Goal: Task Accomplishment & Management: Use online tool/utility

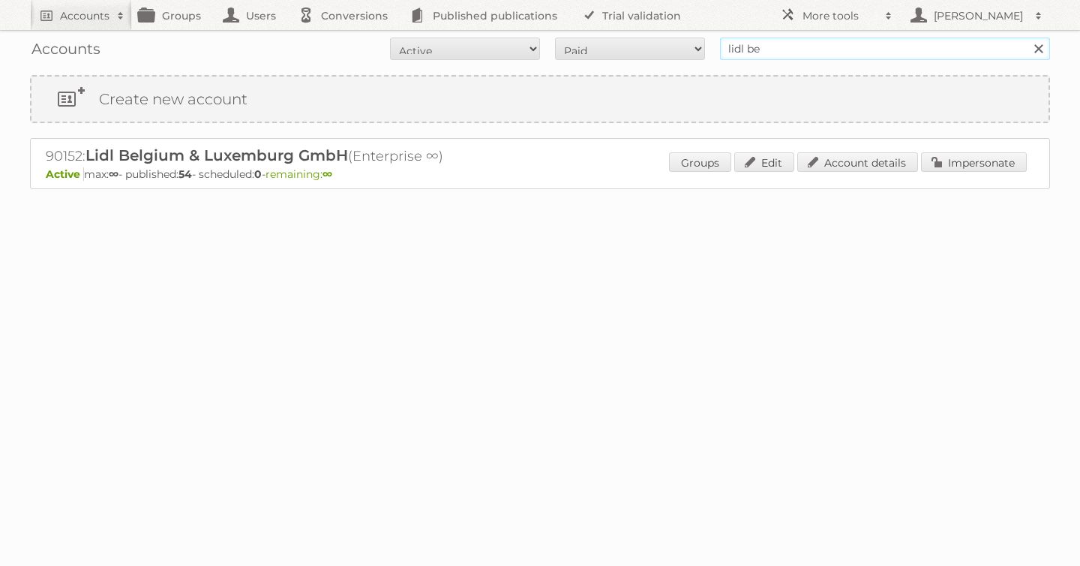
click at [801, 55] on input "lidl be" at bounding box center [885, 49] width 330 height 23
drag, startPoint x: 799, startPoint y: 47, endPoint x: 542, endPoint y: 31, distance: 257.1
click at [556, 35] on div "Accounts All Active Expired Pending All Paid Trials Self service lidl be Search" at bounding box center [540, 49] width 1020 height 38
type input "as [PERSON_NAME]"
click at [1027, 38] on input "Search" at bounding box center [1038, 49] width 23 height 23
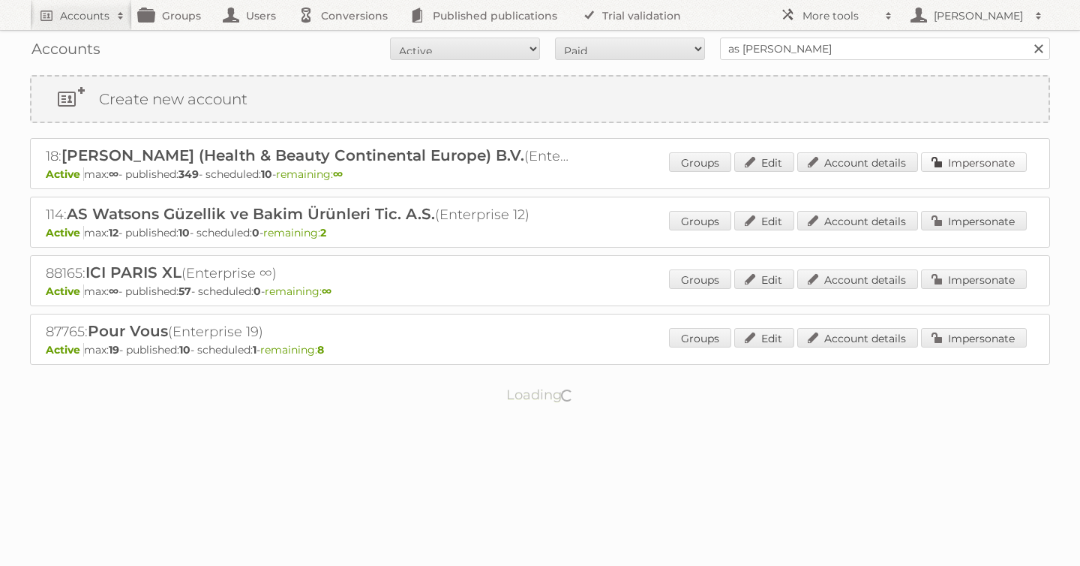
click at [980, 167] on link "Impersonate" at bounding box center [974, 162] width 106 height 20
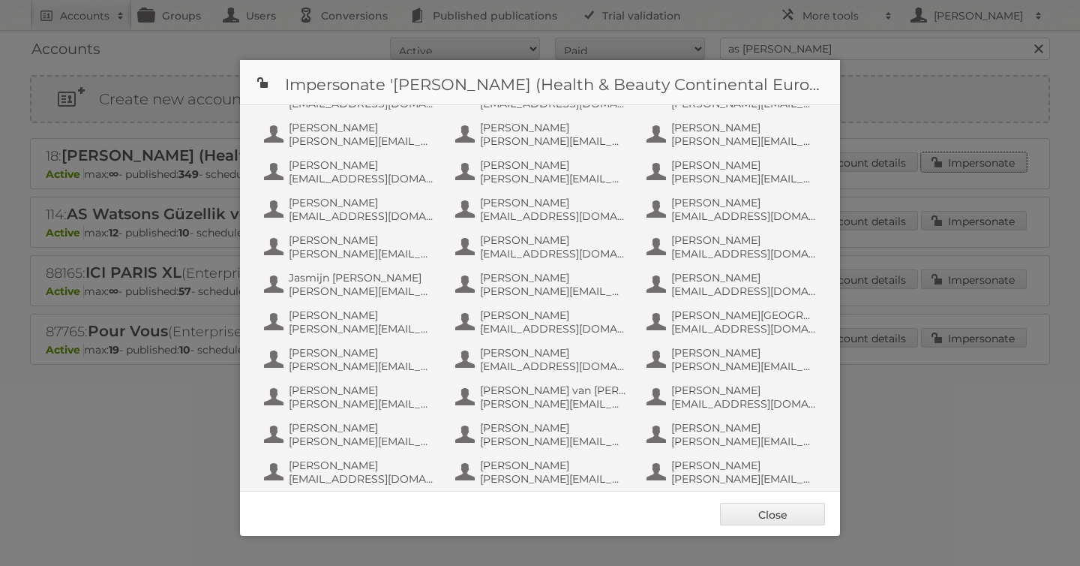
scroll to position [975, 0]
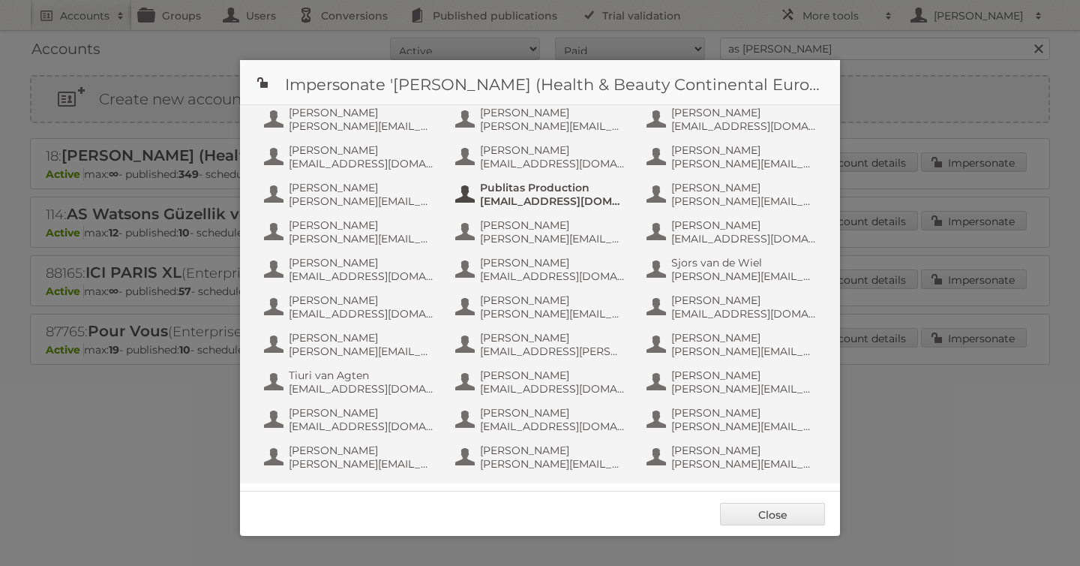
click at [508, 206] on span "[EMAIL_ADDRESS][DOMAIN_NAME]" at bounding box center [553, 201] width 146 height 14
